Goal: Information Seeking & Learning: Learn about a topic

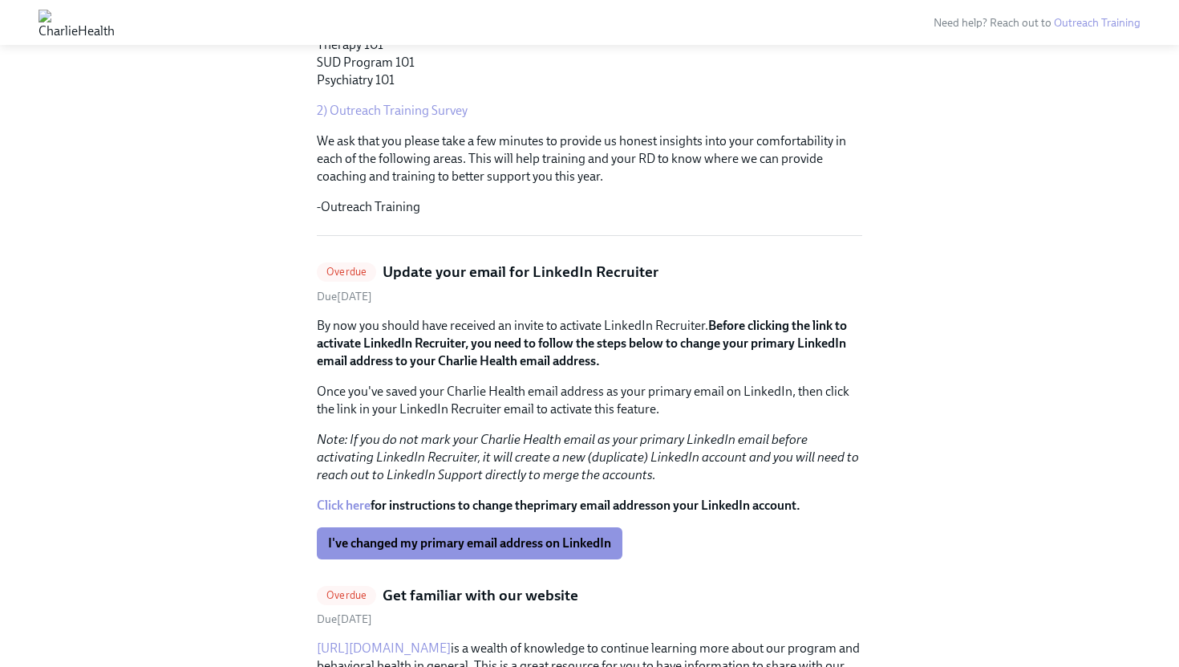
scroll to position [394, 0]
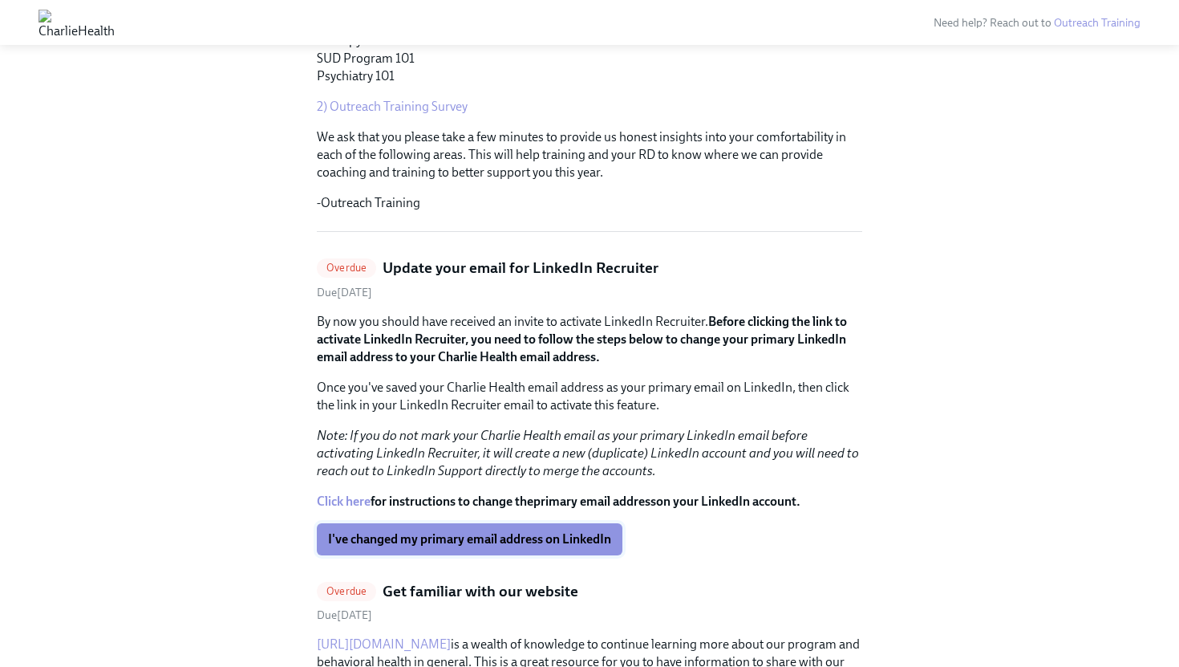
click at [484, 536] on span "I've changed my primary email address on LinkedIn" at bounding box center [469, 539] width 283 height 16
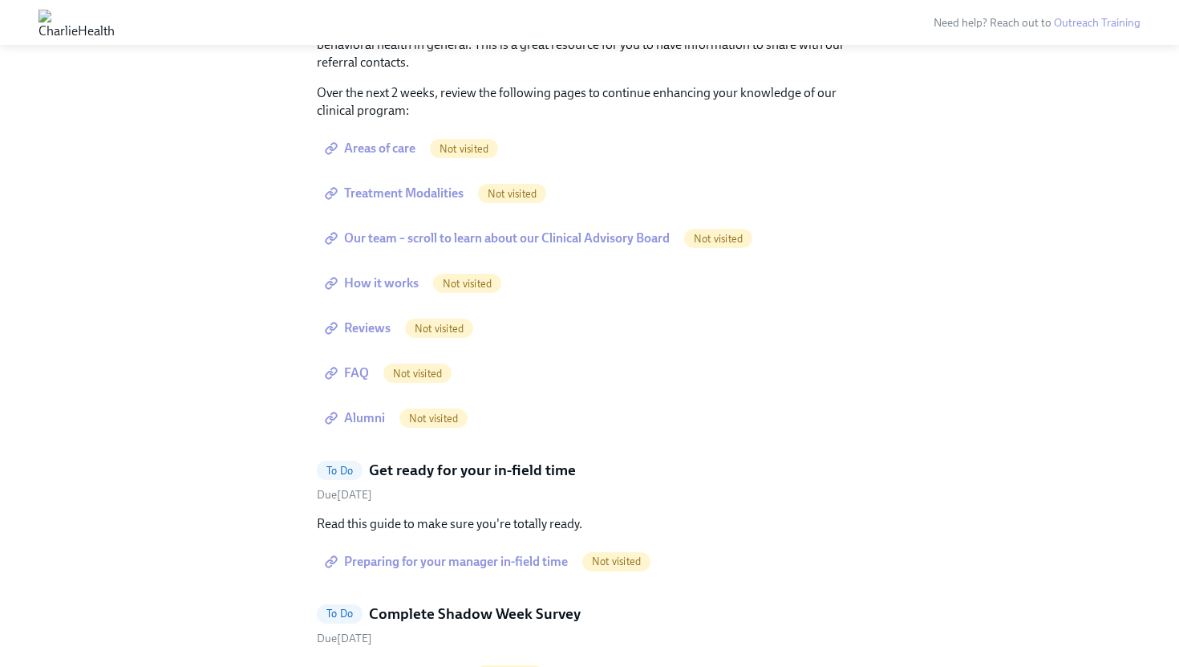
scroll to position [1013, 0]
click at [380, 148] on span "Areas of care" at bounding box center [371, 147] width 87 height 16
click at [408, 193] on span "Treatment Modalities" at bounding box center [396, 192] width 136 height 16
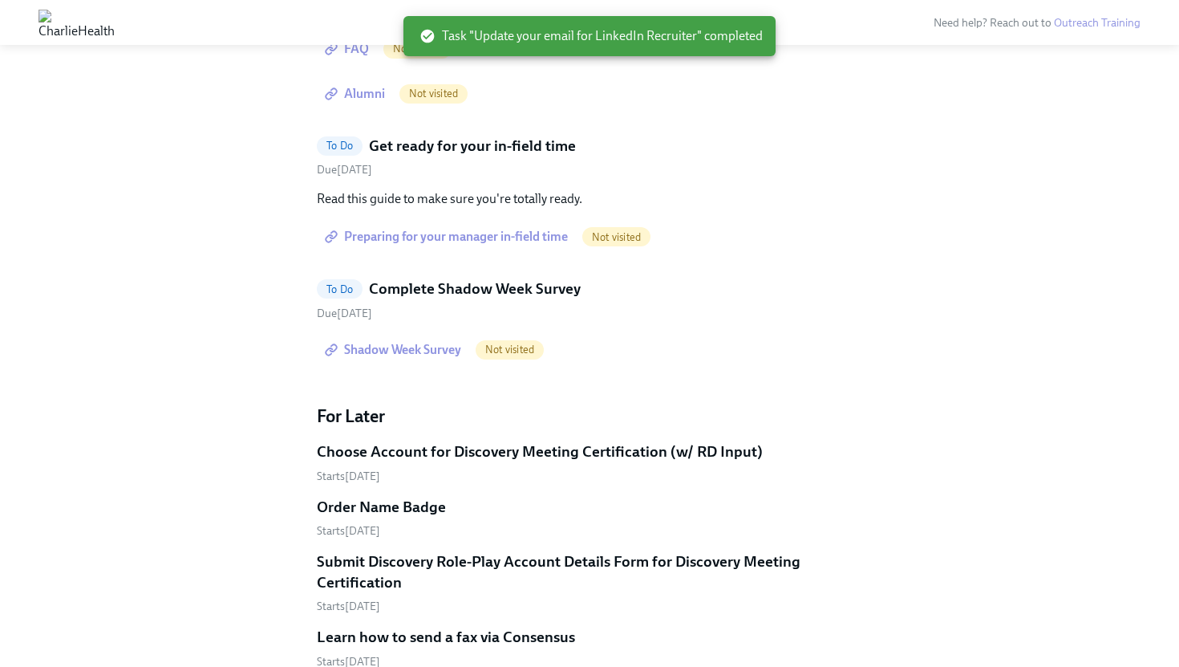
scroll to position [689, 0]
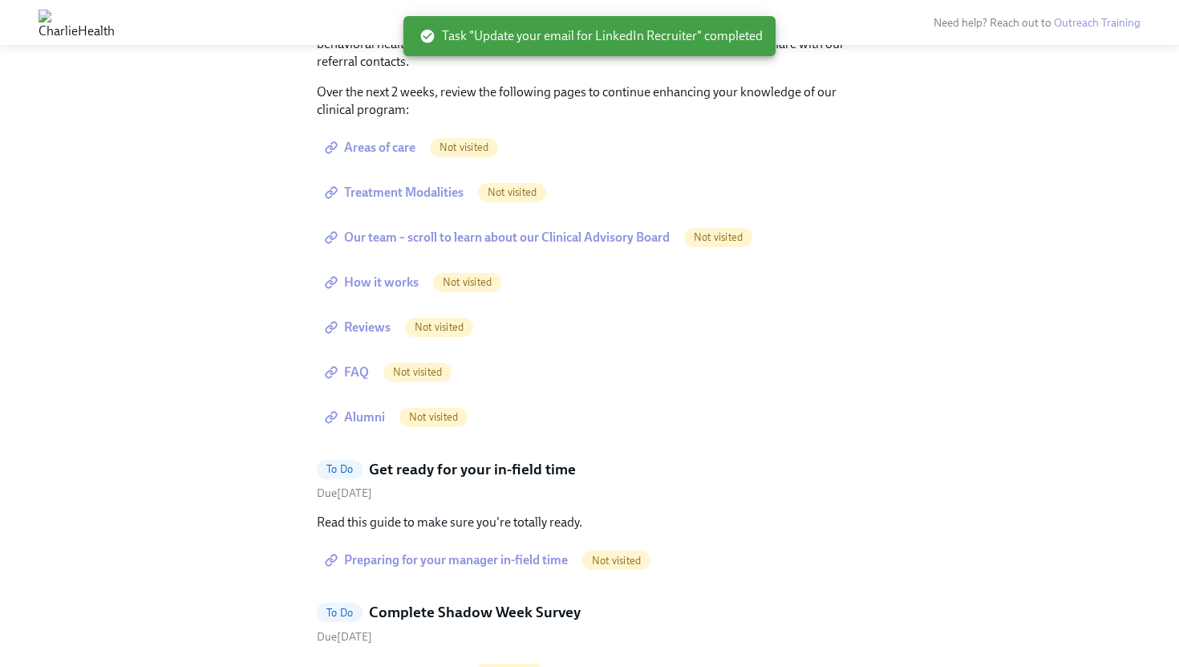
click at [546, 238] on span "Our team – scroll to learn about our Clinical Advisory Board" at bounding box center [499, 237] width 342 height 16
click at [401, 291] on link "How it works" at bounding box center [373, 282] width 113 height 32
click at [382, 325] on span "Reviews" at bounding box center [359, 327] width 63 height 16
click at [372, 406] on link "Alumni" at bounding box center [356, 417] width 79 height 32
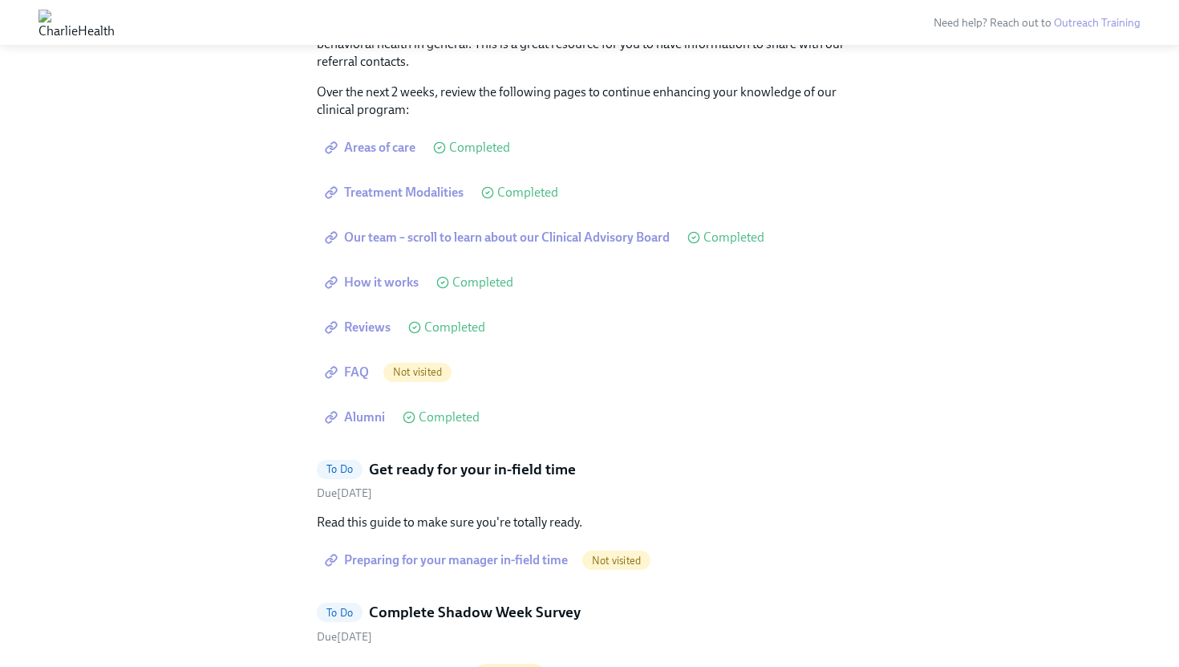
click at [349, 371] on span "FAQ" at bounding box center [348, 372] width 41 height 16
click at [514, 560] on span "Preparing for your manager in-field time" at bounding box center [448, 560] width 240 height 16
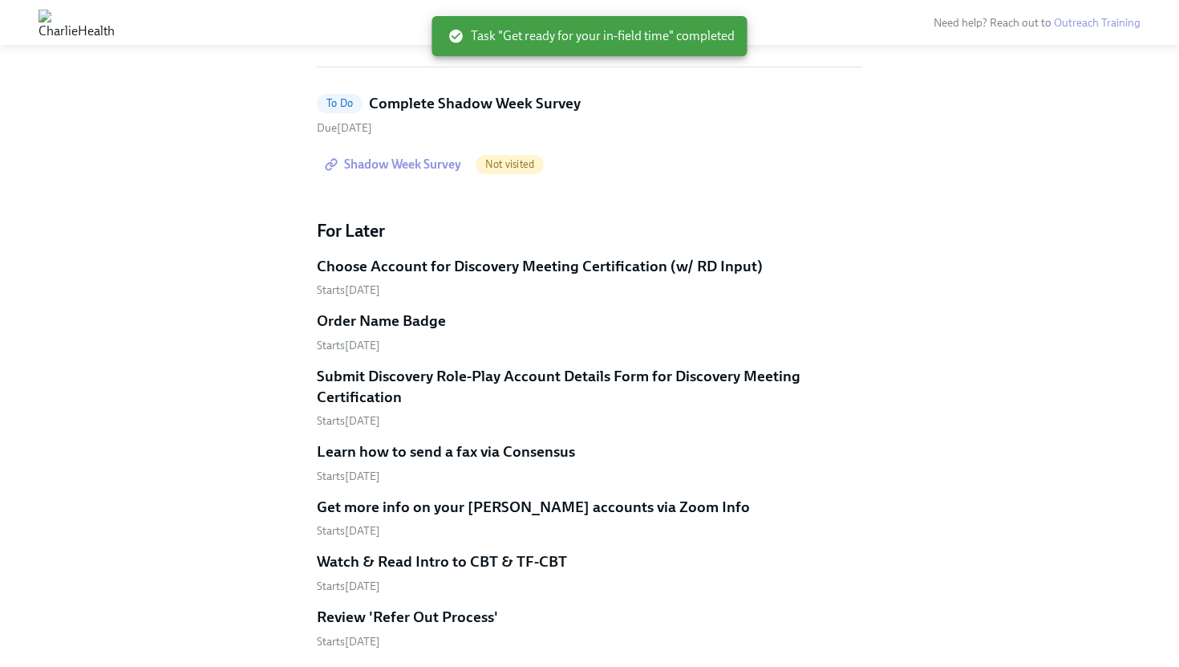
scroll to position [559, 0]
click at [429, 167] on span "Shadow Week Survey" at bounding box center [394, 164] width 133 height 16
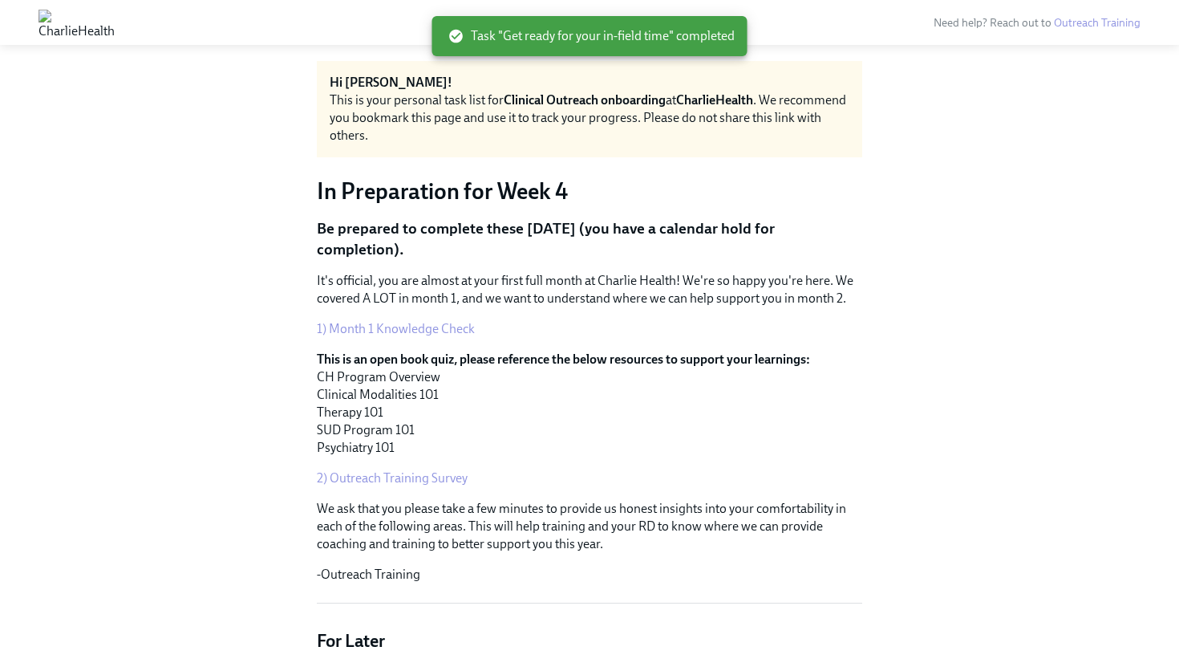
scroll to position [19, 0]
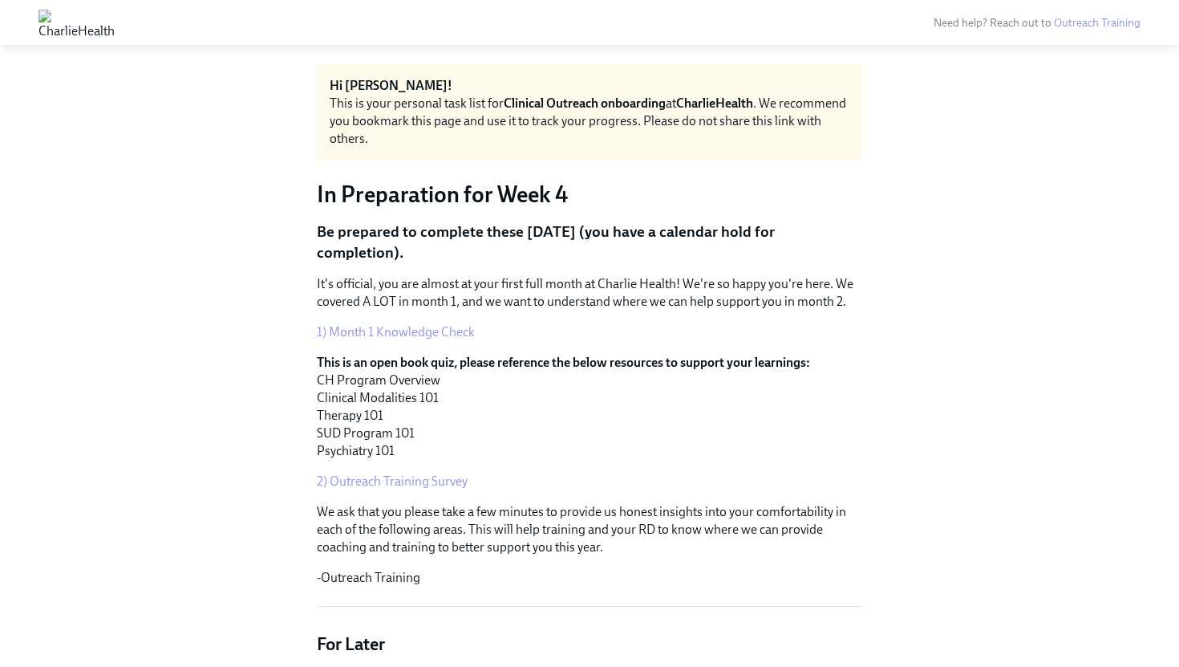
click at [465, 331] on link "1) Month 1 Knowledge Check" at bounding box center [396, 331] width 158 height 15
